Goal: Information Seeking & Learning: Learn about a topic

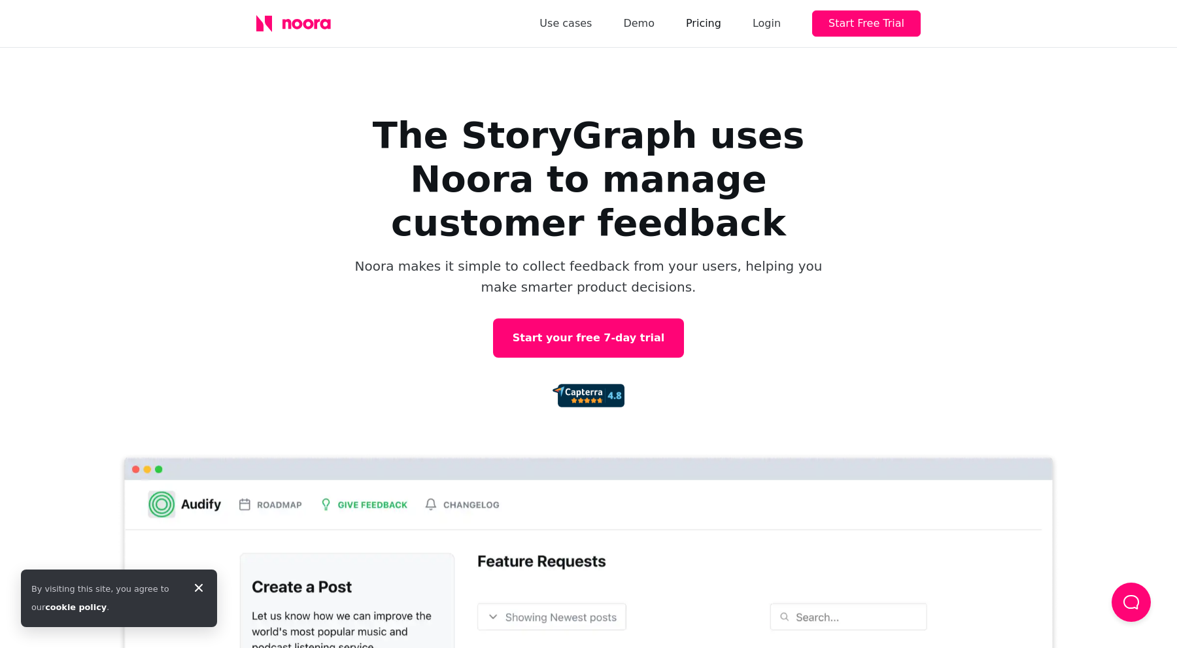
click at [703, 28] on link "Pricing" at bounding box center [703, 23] width 35 height 18
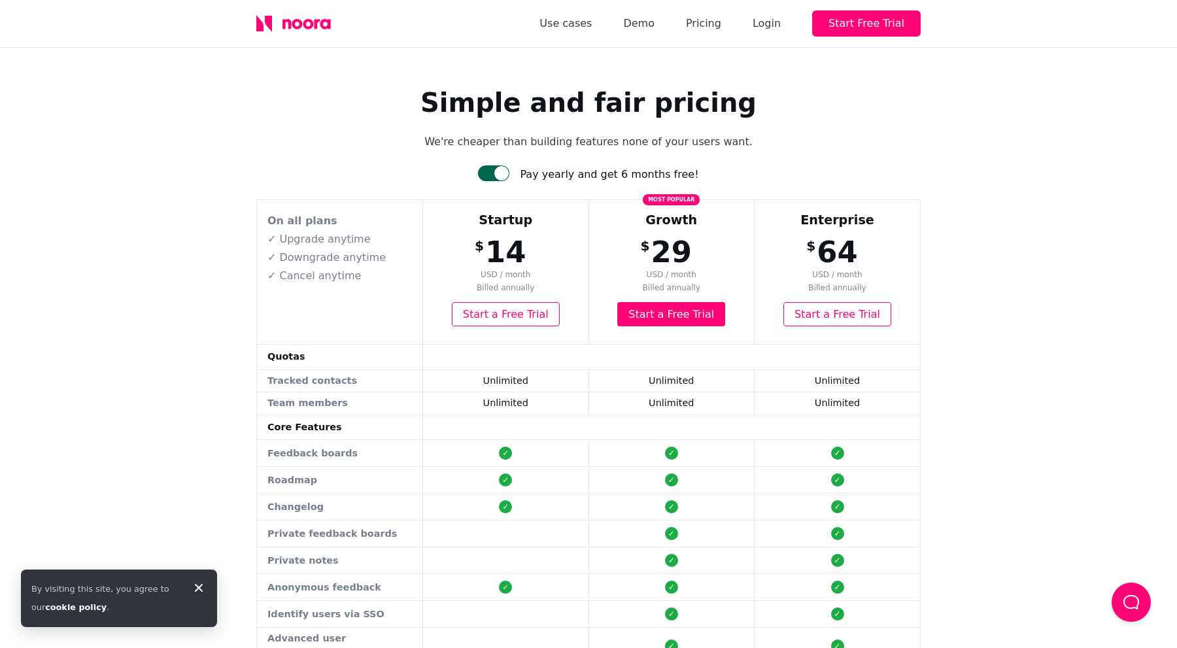
click at [509, 172] on div at bounding box center [501, 173] width 14 height 14
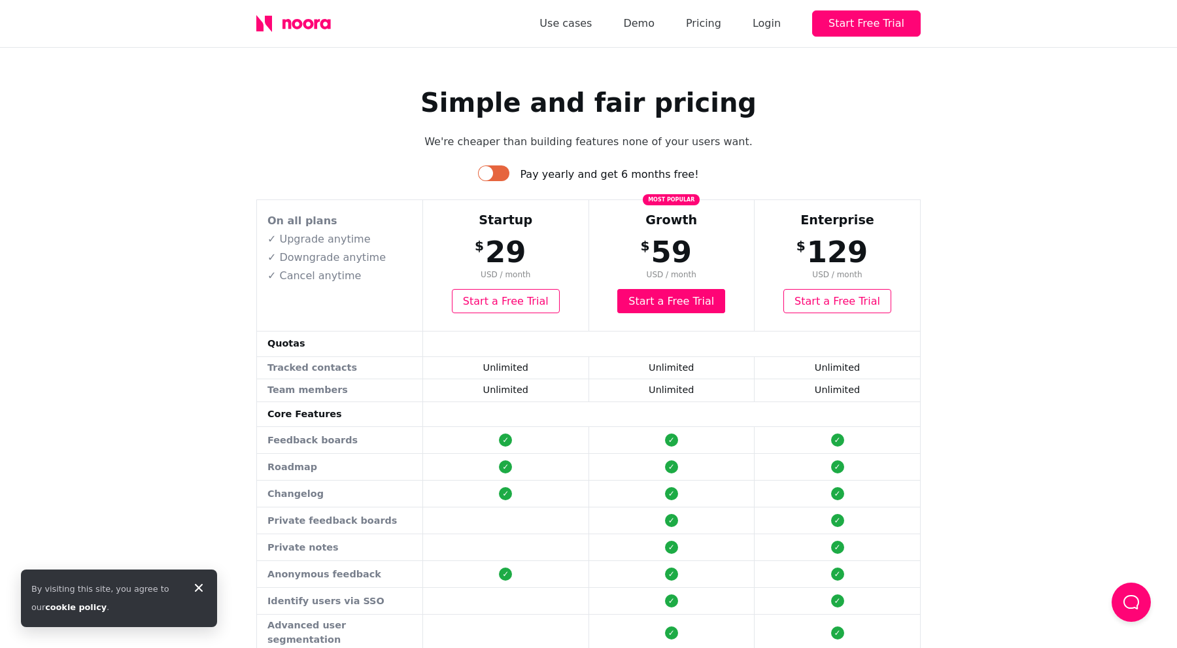
click at [509, 172] on div at bounding box center [493, 173] width 31 height 16
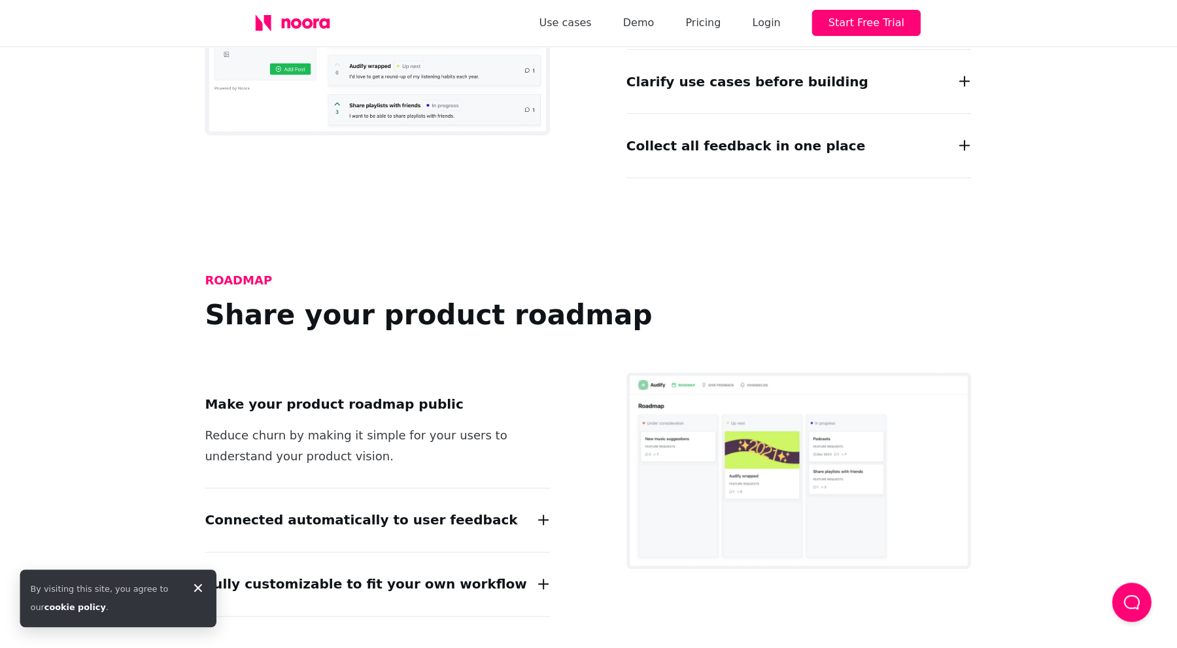
scroll to position [1403, 0]
click at [0, 0] on icon at bounding box center [0, 0] width 0 height 0
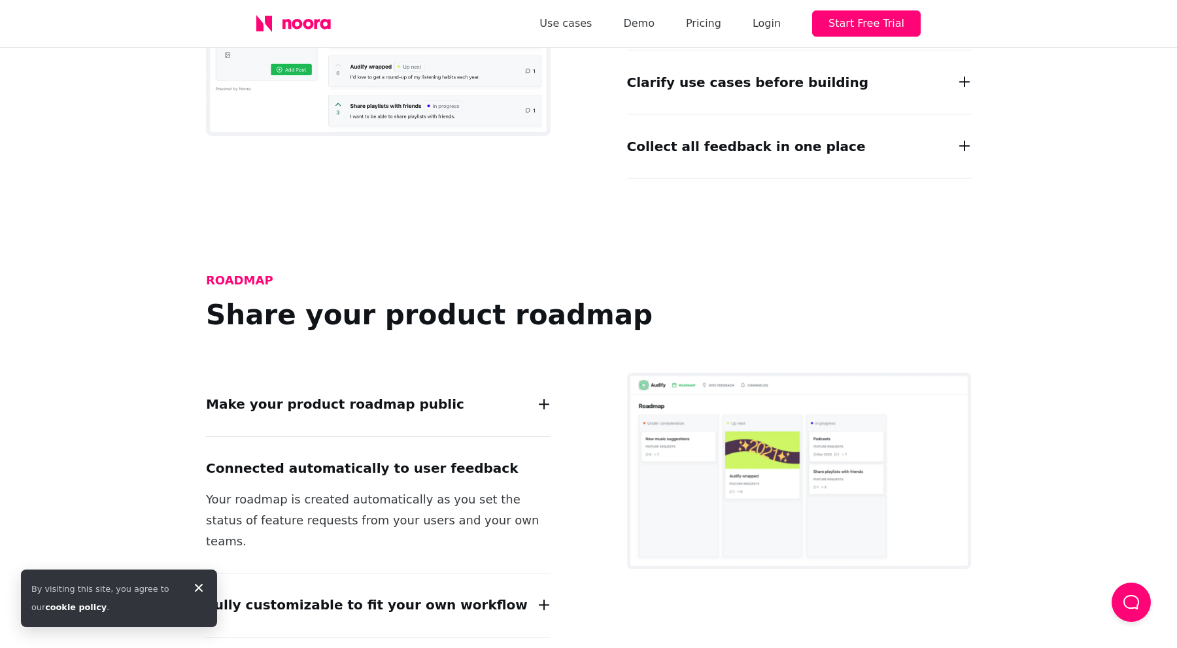
click at [543, 489] on p "Your roadmap is created automatically as you set the status of feature requests…" at bounding box center [378, 520] width 344 height 63
click at [529, 573] on div "Fully customizable to fit your own workflow Decide on the columns/statuses that…" at bounding box center [378, 605] width 344 height 64
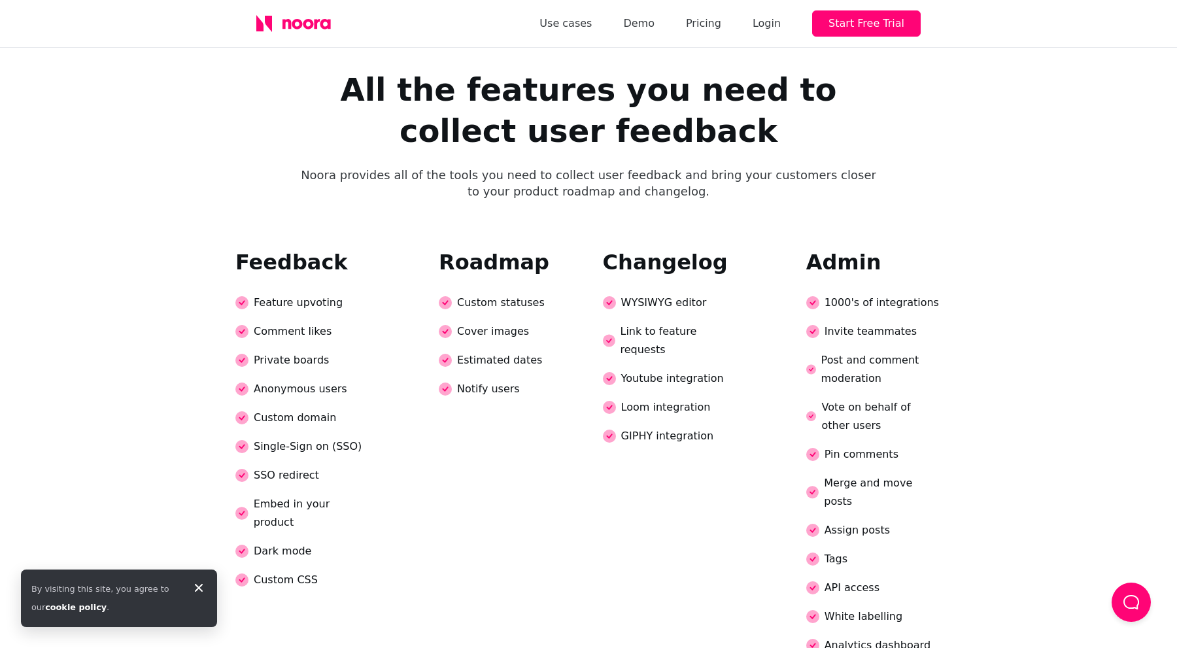
scroll to position [0, 0]
